Goal: Information Seeking & Learning: Find specific page/section

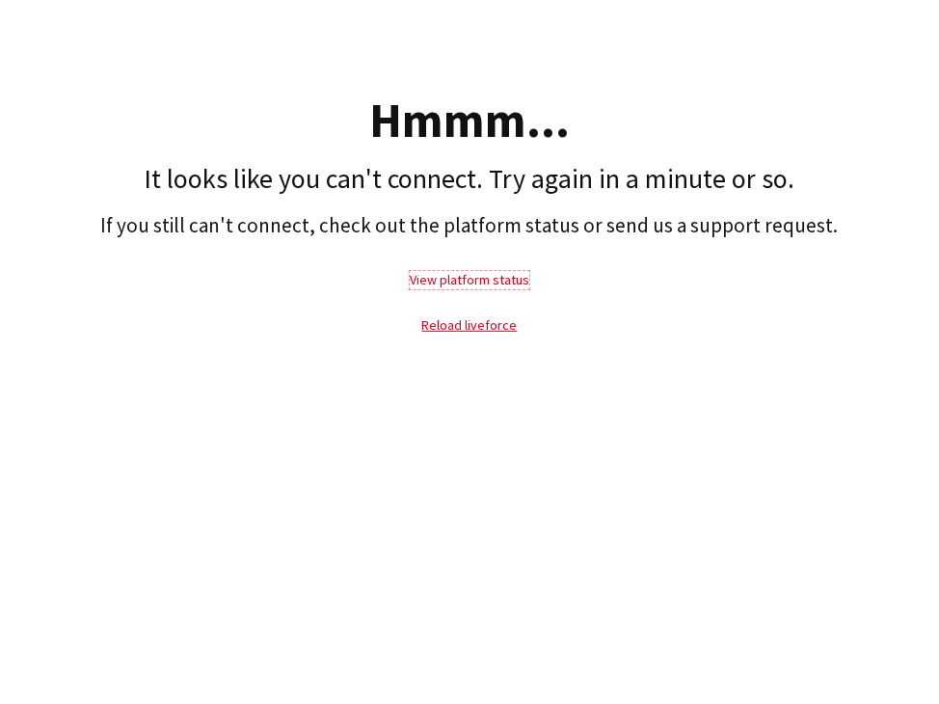
click at [467, 282] on link "View platform status" at bounding box center [470, 279] width 120 height 17
click at [490, 313] on p "Reload liveforce" at bounding box center [470, 325] width 920 height 44
click at [488, 321] on link "Reload liveforce" at bounding box center [469, 324] width 95 height 17
click at [483, 325] on link "Reload liveforce" at bounding box center [469, 324] width 95 height 17
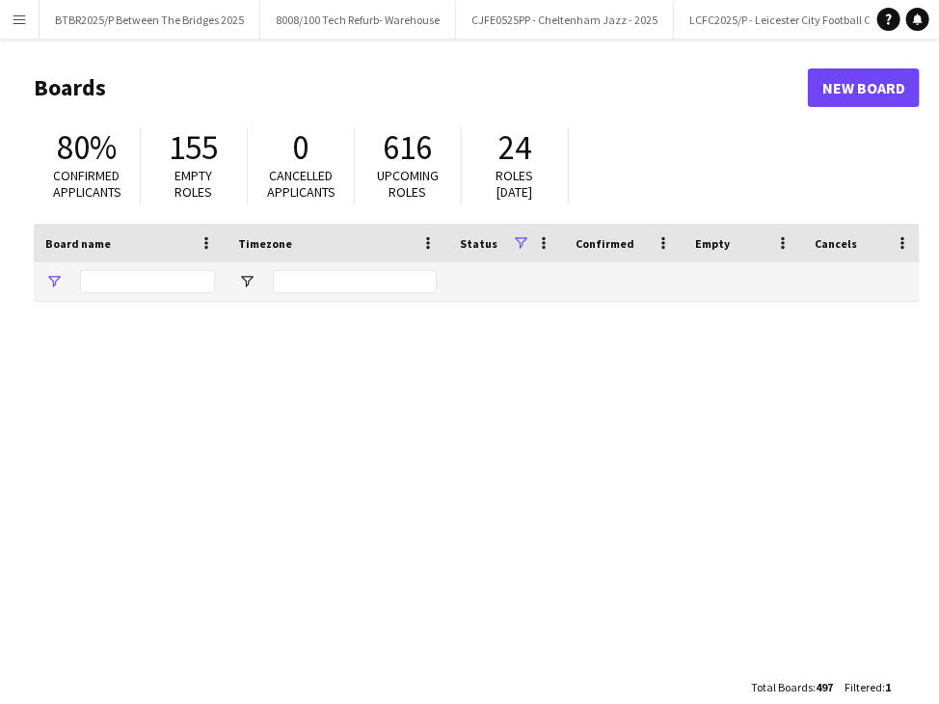
click at [20, 16] on app-icon "Menu" at bounding box center [19, 19] width 15 height 15
type input "*****"
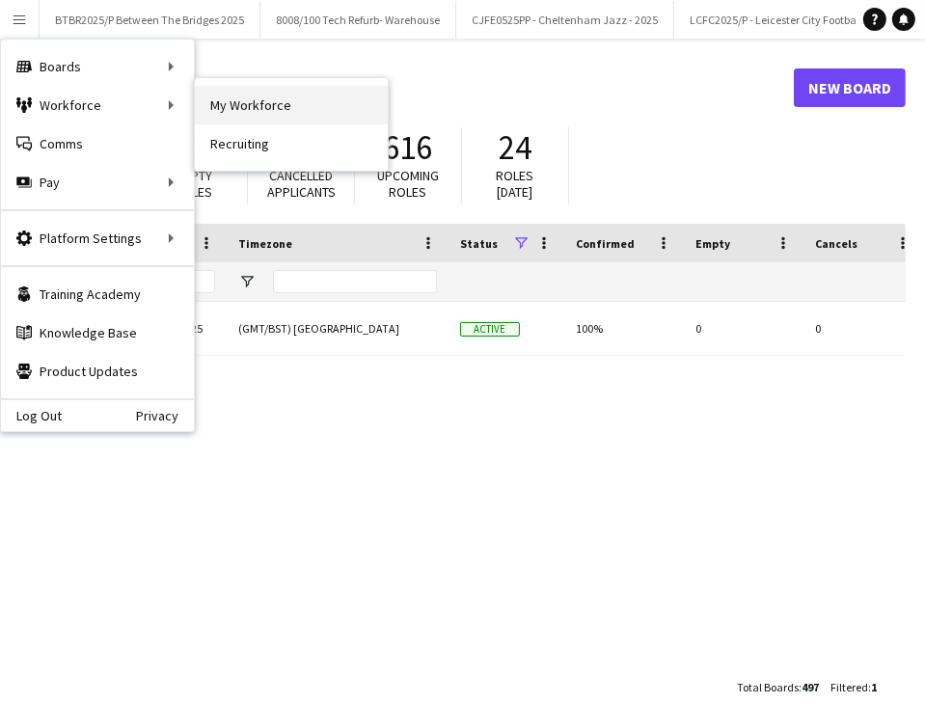
click at [255, 109] on link "My Workforce" at bounding box center [291, 105] width 193 height 39
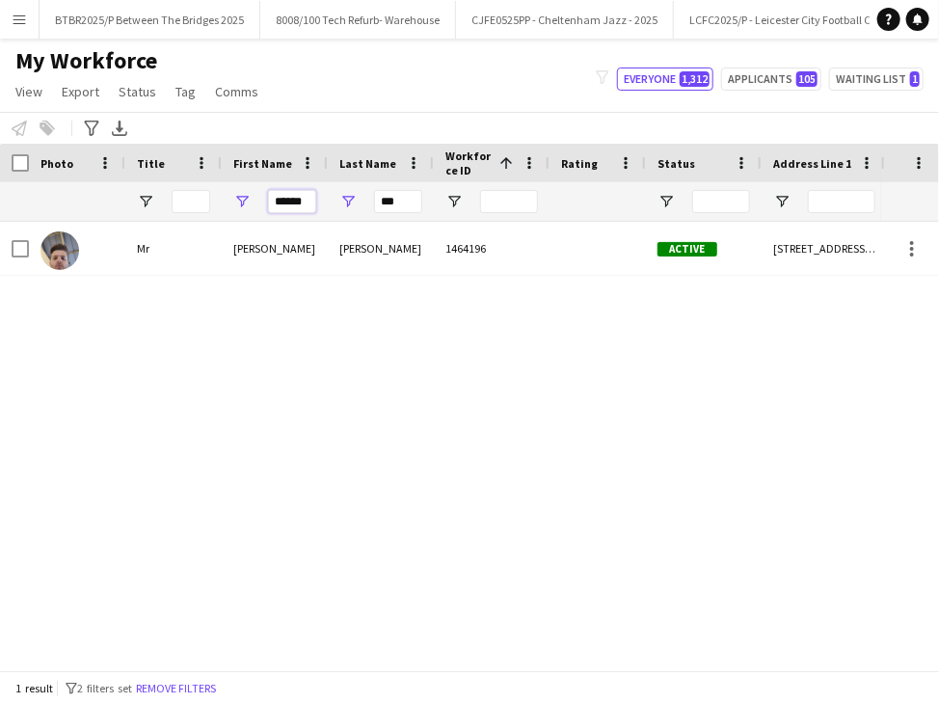
click at [293, 203] on input "******" at bounding box center [292, 201] width 48 height 23
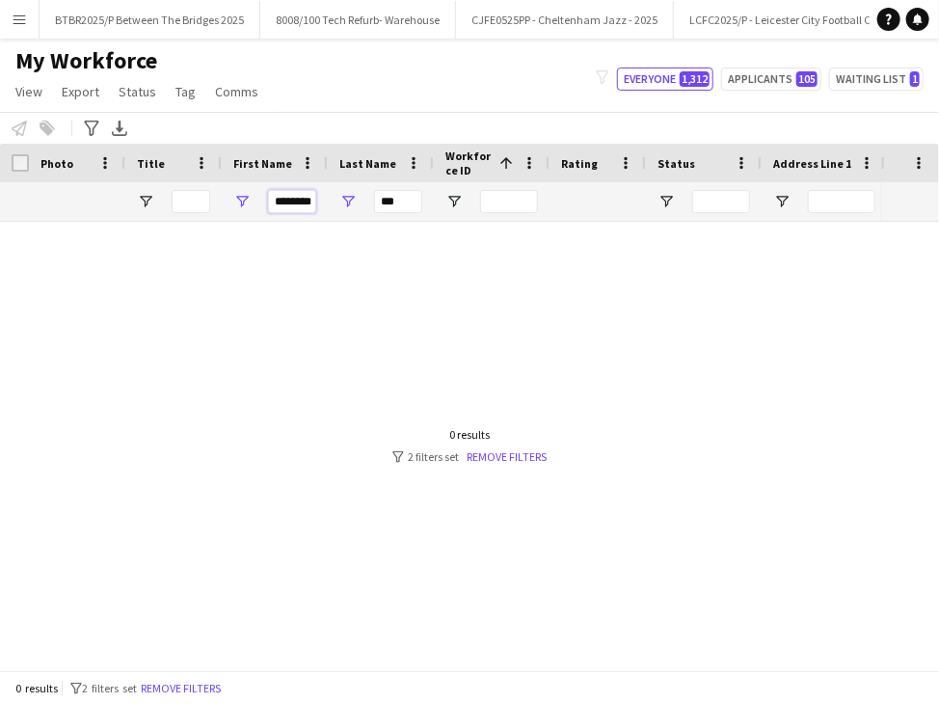
scroll to position [0, 4]
type input "********"
type input "*"
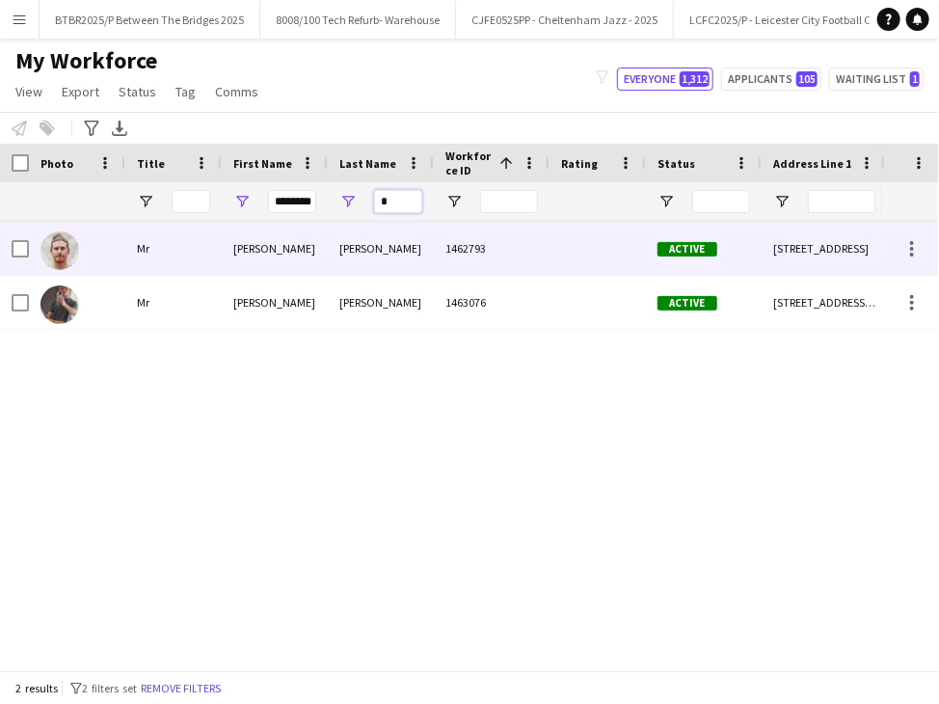
type input "*"
click at [354, 252] on div "[PERSON_NAME]" at bounding box center [381, 248] width 106 height 53
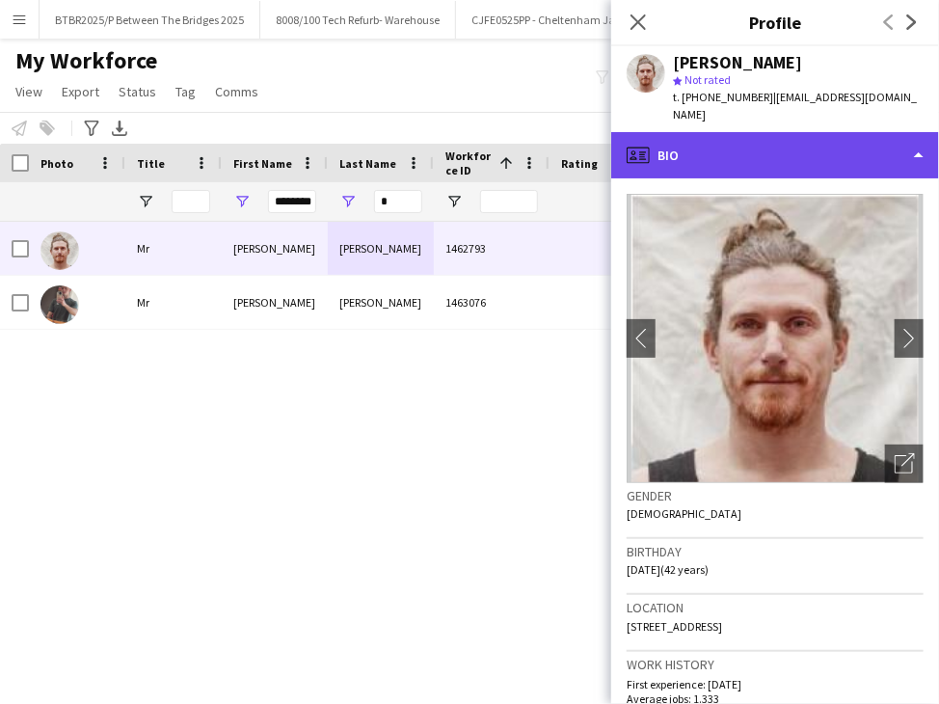
click at [730, 132] on div "profile Bio" at bounding box center [775, 155] width 328 height 46
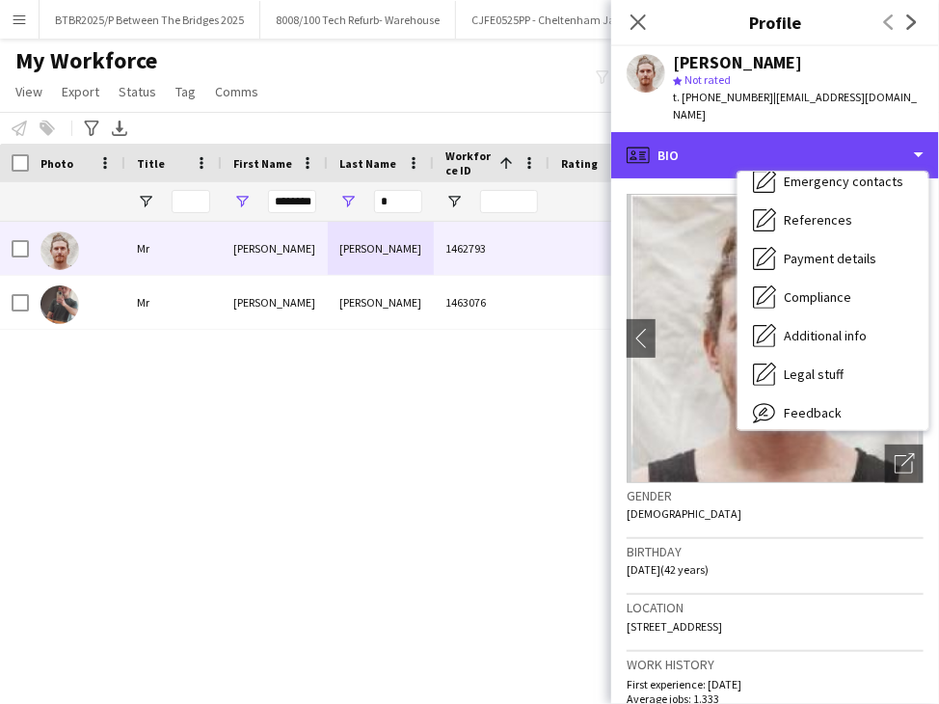
scroll to position [220, 0]
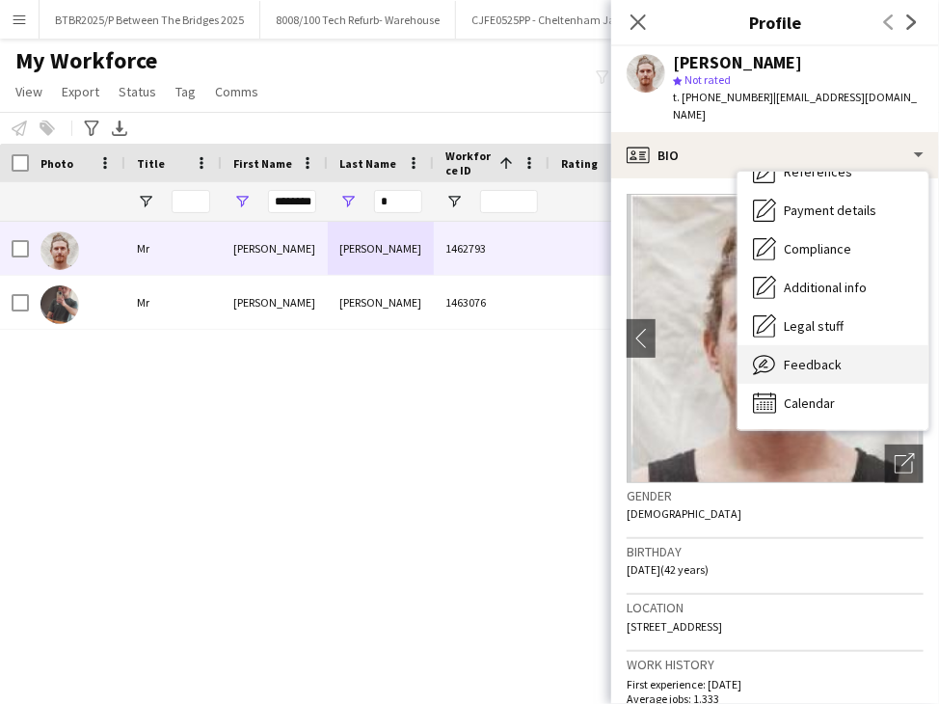
click at [819, 362] on div "Feedback Feedback" at bounding box center [833, 364] width 191 height 39
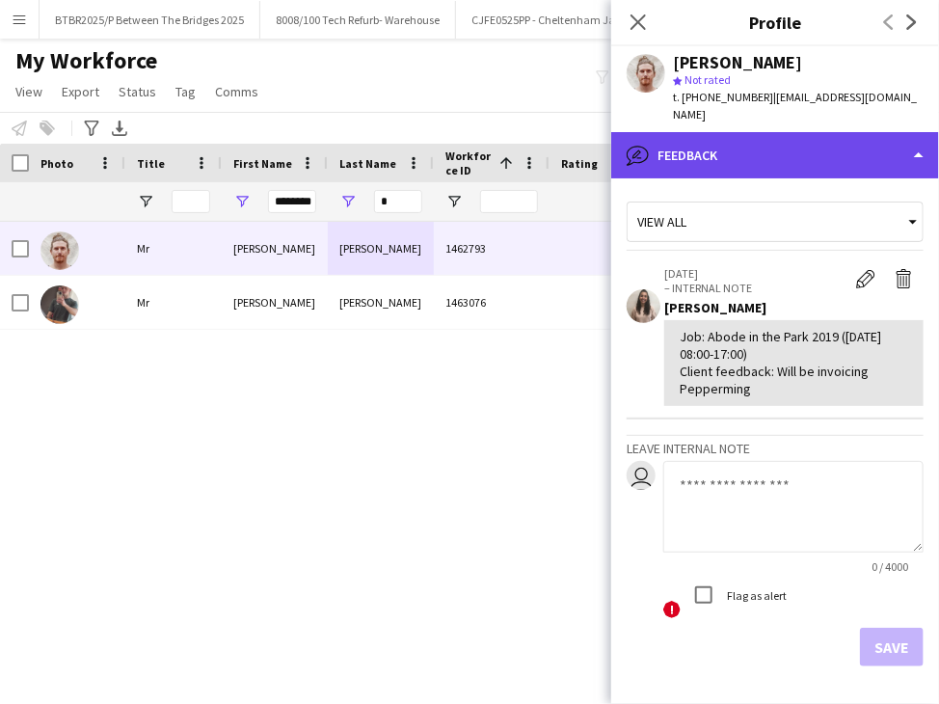
click at [742, 132] on div "bubble-pencil Feedback" at bounding box center [775, 155] width 328 height 46
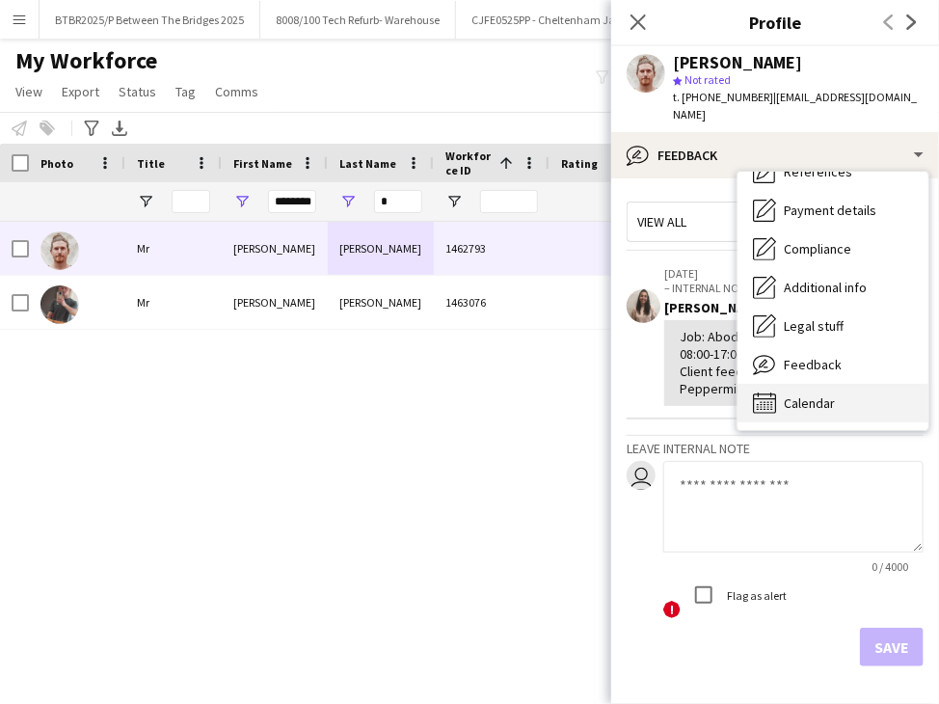
click at [814, 384] on div "Calendar Calendar" at bounding box center [833, 403] width 191 height 39
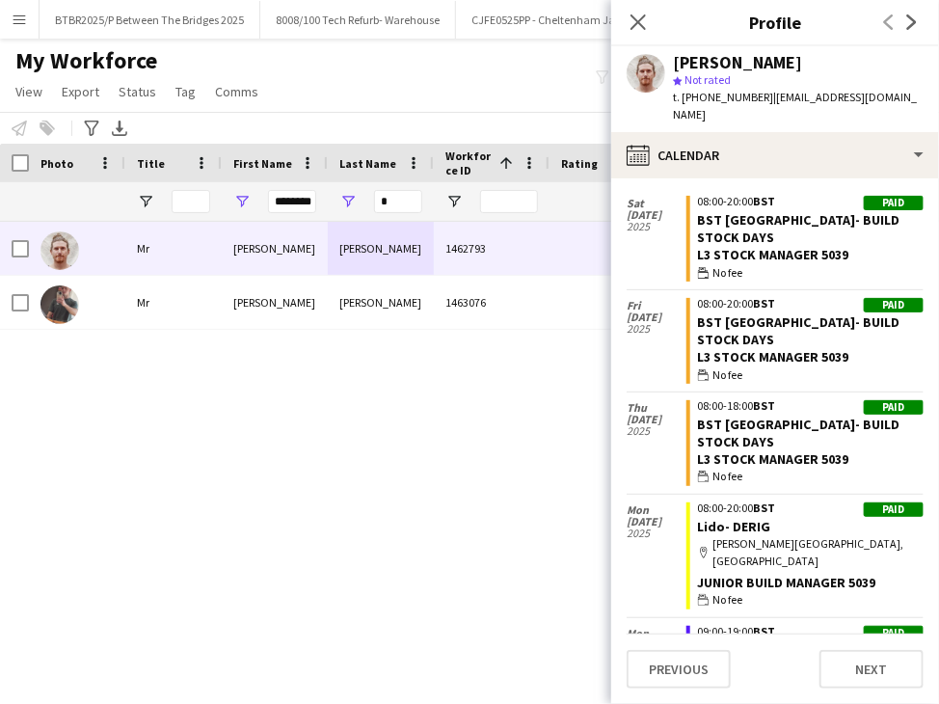
scroll to position [5593, 0]
